Goal: Use online tool/utility: Use online tool/utility

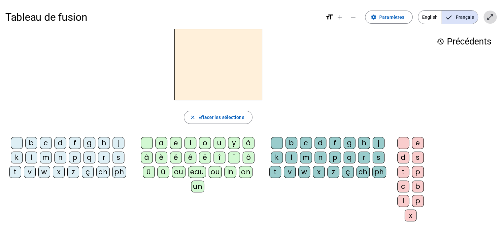
click at [494, 13] on span "Entrer en plein écran" at bounding box center [490, 17] width 16 height 16
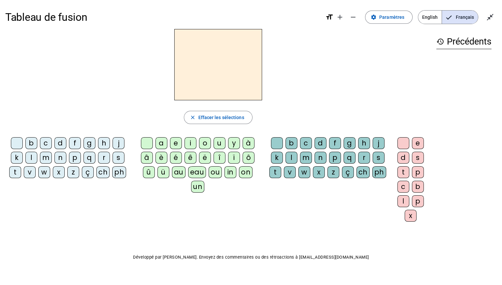
click at [372, 102] on div "close [PERSON_NAME] les sélections b c d f g h j k l m n p q r s t v w x z ç ch…" at bounding box center [218, 128] width 426 height 198
drag, startPoint x: 359, startPoint y: 59, endPoint x: 367, endPoint y: 81, distance: 23.4
click at [367, 81] on div at bounding box center [218, 64] width 426 height 71
click at [342, 18] on mat-icon "add" at bounding box center [340, 17] width 8 height 8
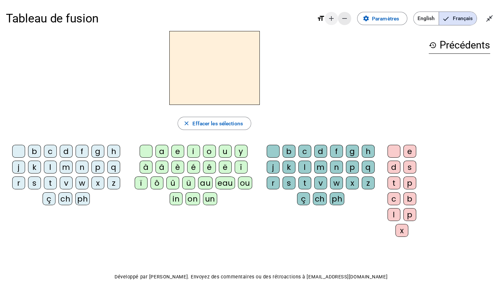
click at [342, 18] on mat-icon "remove" at bounding box center [345, 19] width 8 height 8
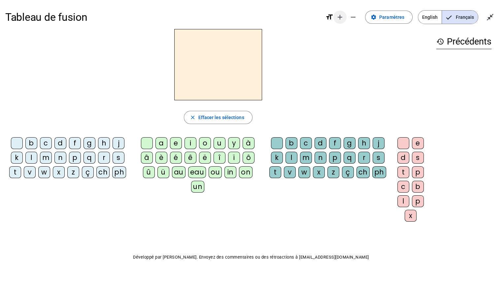
click at [342, 18] on mat-icon "add" at bounding box center [340, 17] width 8 height 8
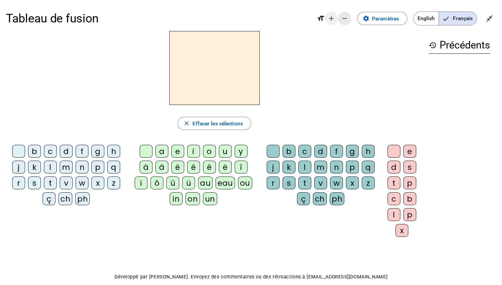
click at [342, 18] on mat-icon "remove" at bounding box center [345, 19] width 8 height 8
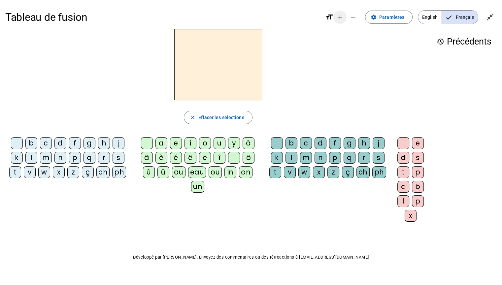
click at [340, 17] on mat-icon "add" at bounding box center [340, 17] width 8 height 8
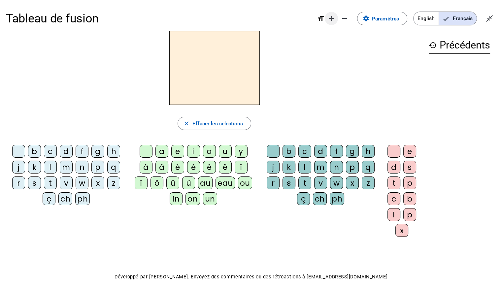
click at [331, 19] on mat-icon "add" at bounding box center [332, 19] width 8 height 8
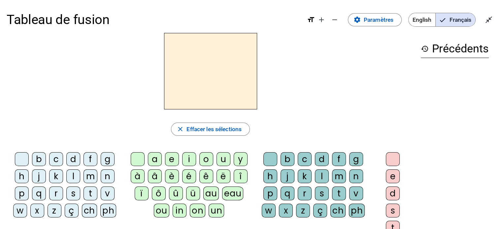
drag, startPoint x: 314, startPoint y: 27, endPoint x: 363, endPoint y: 58, distance: 57.9
click at [363, 58] on div at bounding box center [211, 71] width 408 height 77
click at [73, 176] on div "l" at bounding box center [73, 177] width 14 height 14
click at [157, 159] on div "a" at bounding box center [155, 160] width 14 height 14
click at [169, 159] on div "e" at bounding box center [172, 160] width 14 height 14
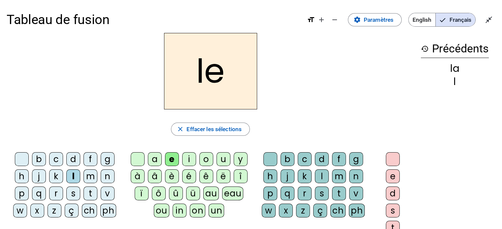
click at [225, 165] on div "u" at bounding box center [224, 160] width 14 height 14
click at [89, 192] on div "t" at bounding box center [91, 194] width 14 height 14
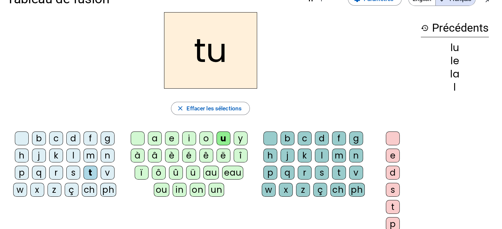
scroll to position [22, 0]
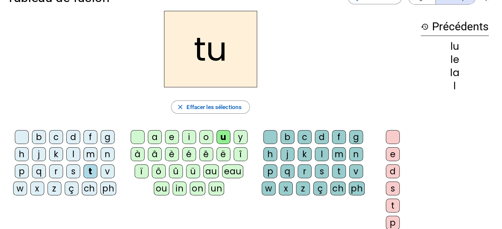
click at [177, 140] on div "e" at bounding box center [172, 137] width 14 height 14
click at [157, 138] on div "a" at bounding box center [155, 137] width 14 height 14
click at [307, 139] on div "c" at bounding box center [305, 137] width 14 height 14
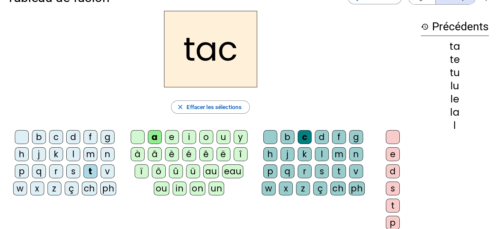
click at [95, 131] on div "f" at bounding box center [91, 137] width 14 height 14
click at [67, 157] on div "l" at bounding box center [73, 155] width 14 height 14
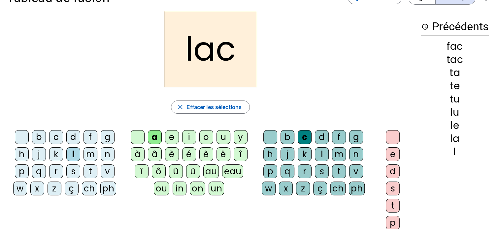
click at [90, 137] on div "f" at bounding box center [91, 137] width 14 height 14
